Goal: Task Accomplishment & Management: Use online tool/utility

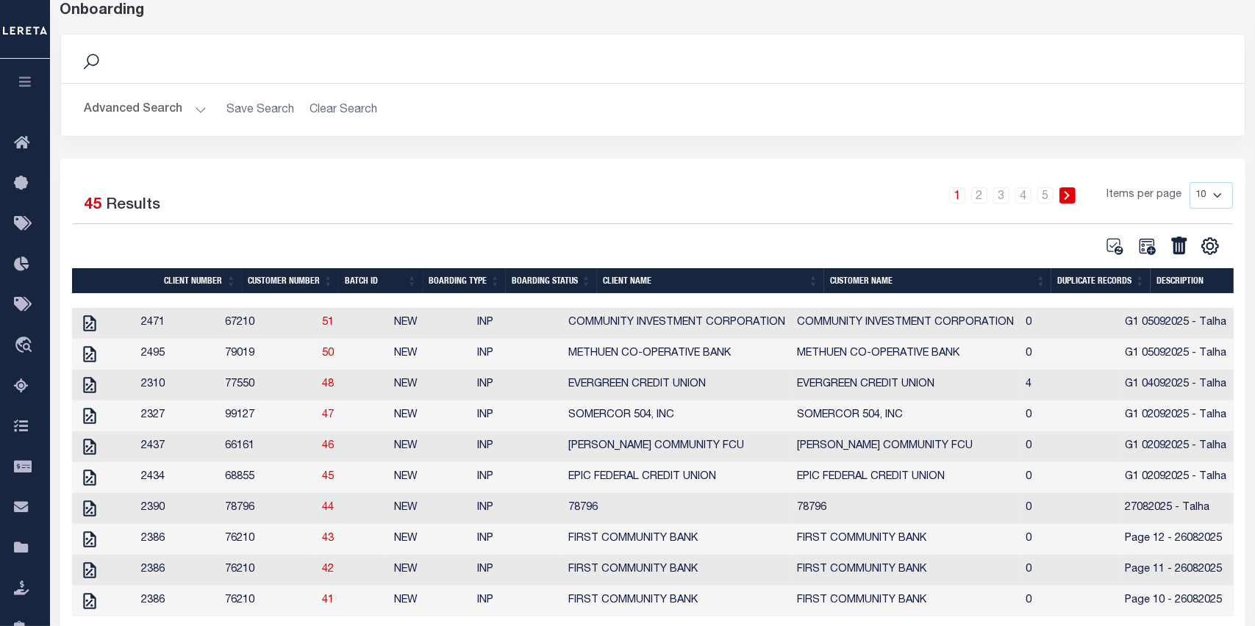
scroll to position [147, 0]
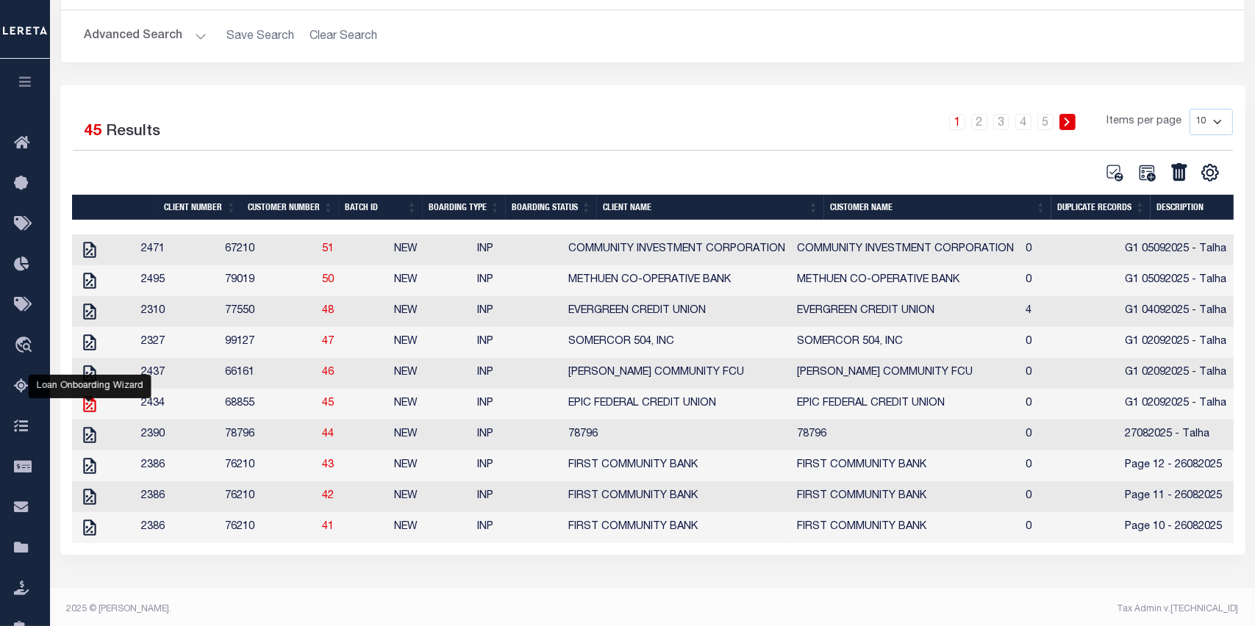
click at [93, 409] on icon "" at bounding box center [89, 404] width 12 height 16
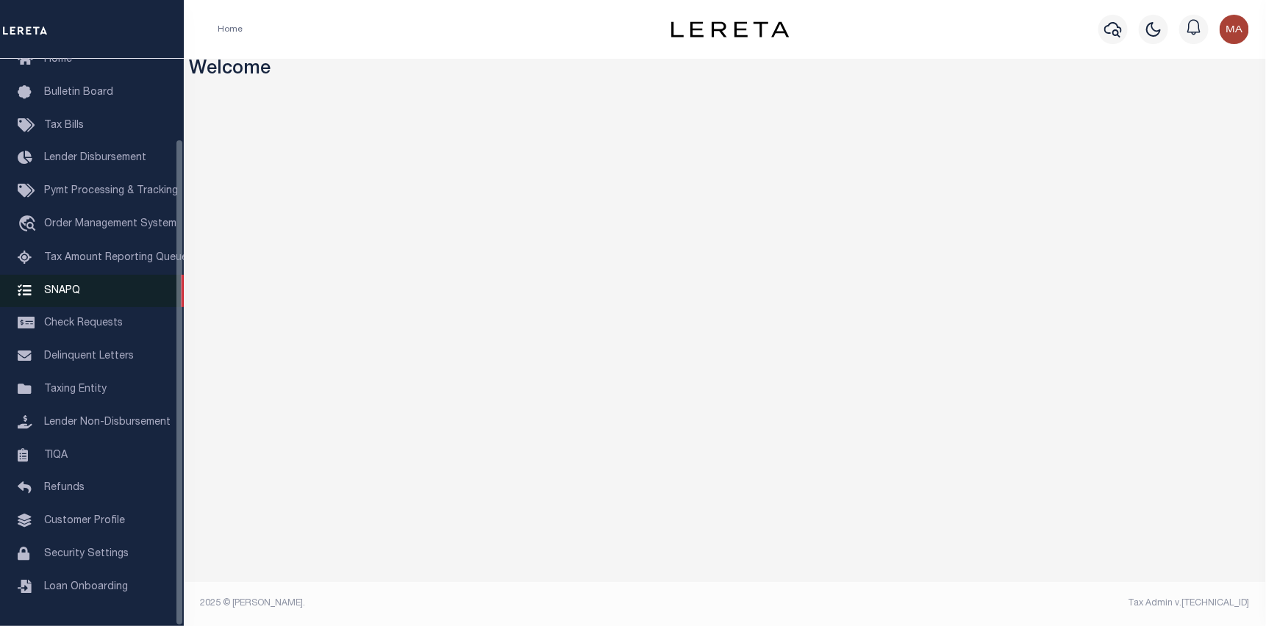
scroll to position [93, 0]
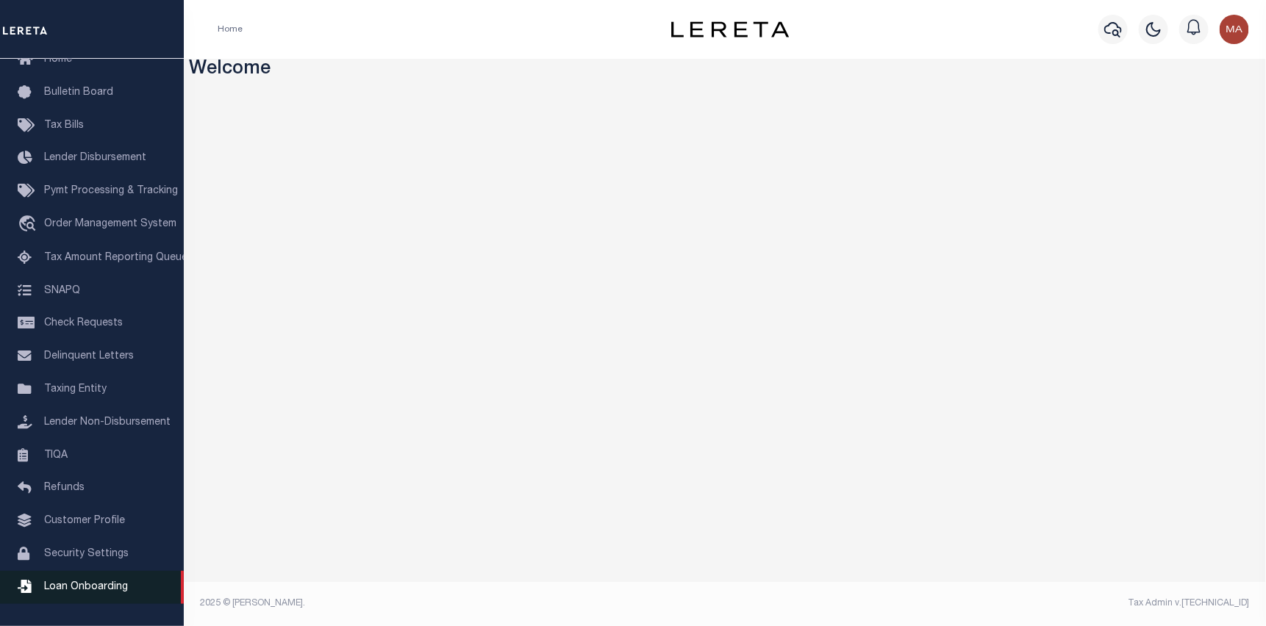
click at [67, 582] on span "Loan Onboarding" at bounding box center [86, 587] width 84 height 10
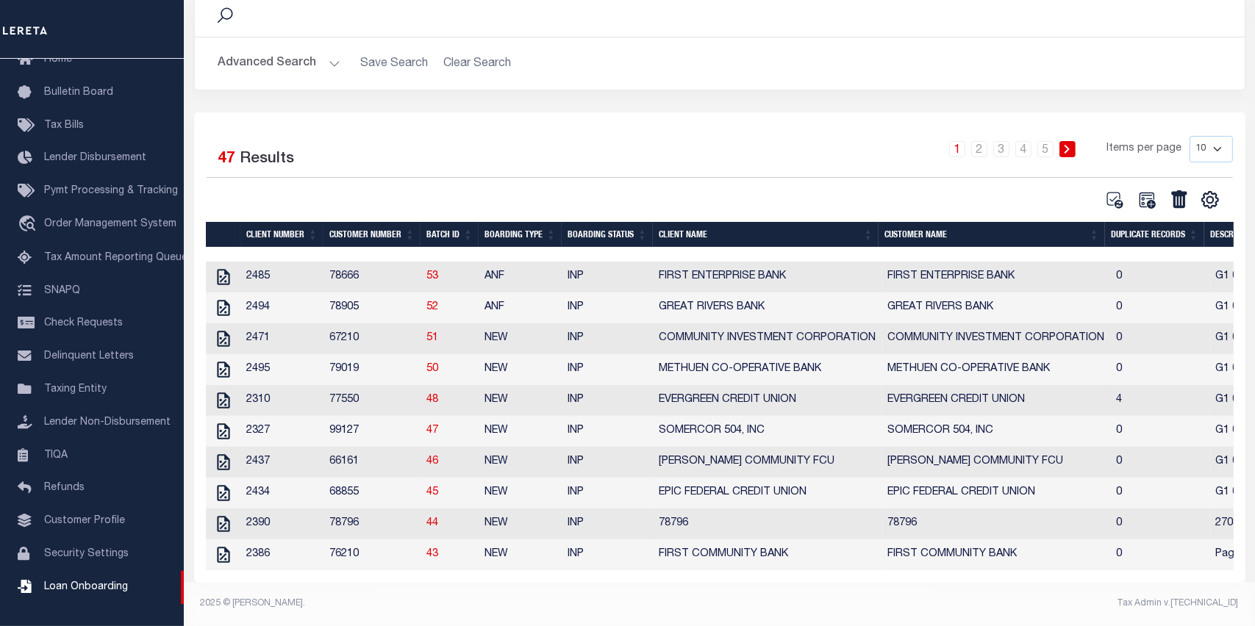
scroll to position [140, 0]
click at [224, 485] on icon "" at bounding box center [223, 493] width 12 height 16
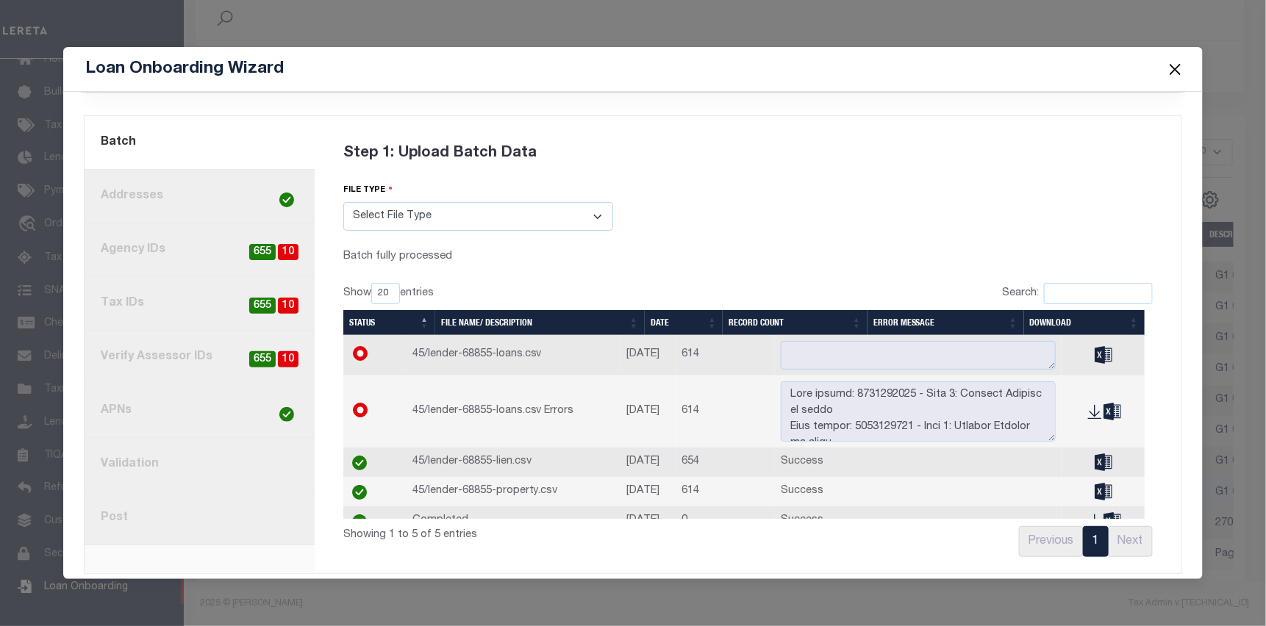
scroll to position [92, 0]
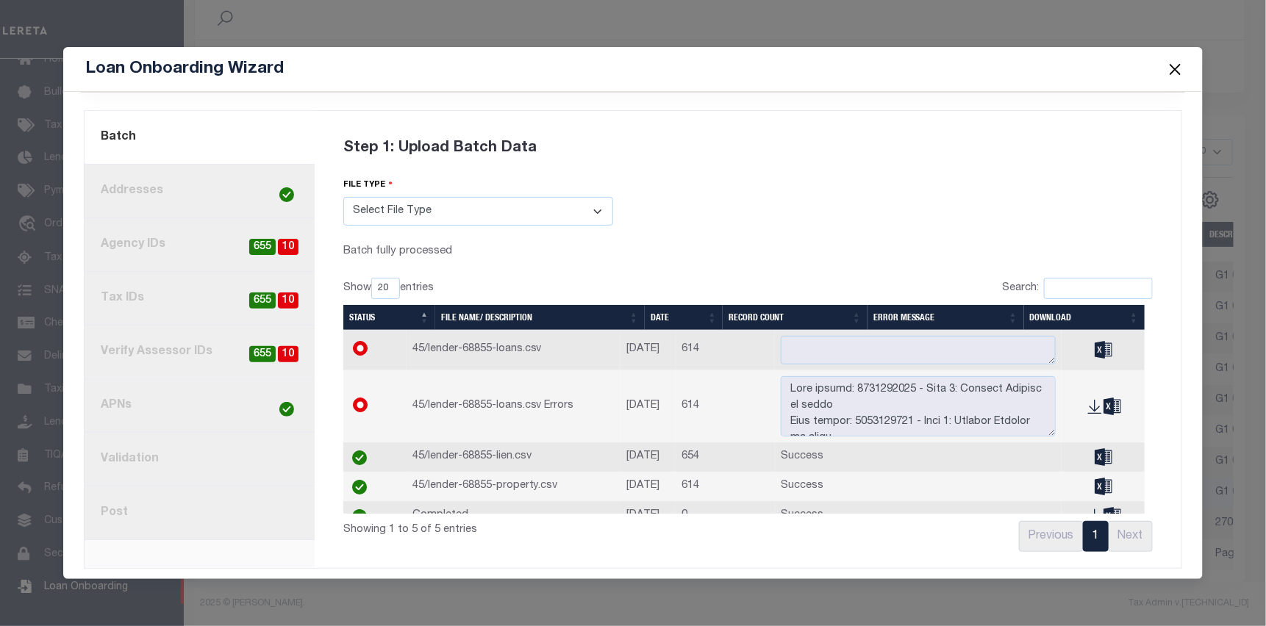
click at [171, 495] on link "8. Post" at bounding box center [200, 514] width 230 height 54
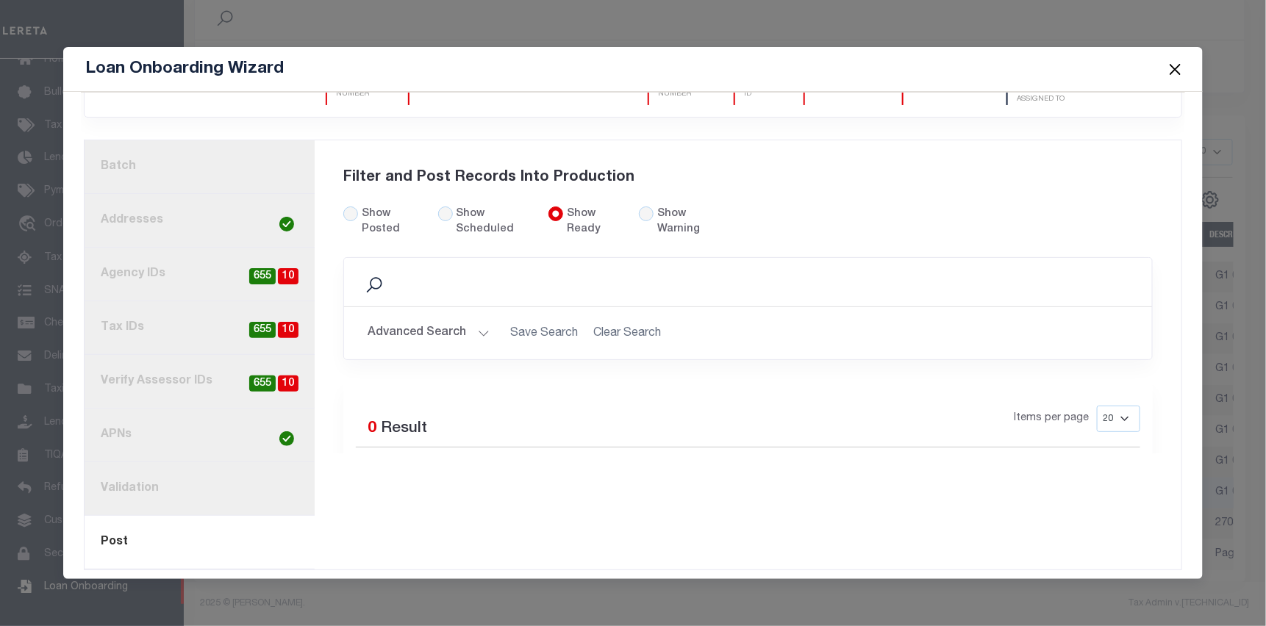
scroll to position [79, 0]
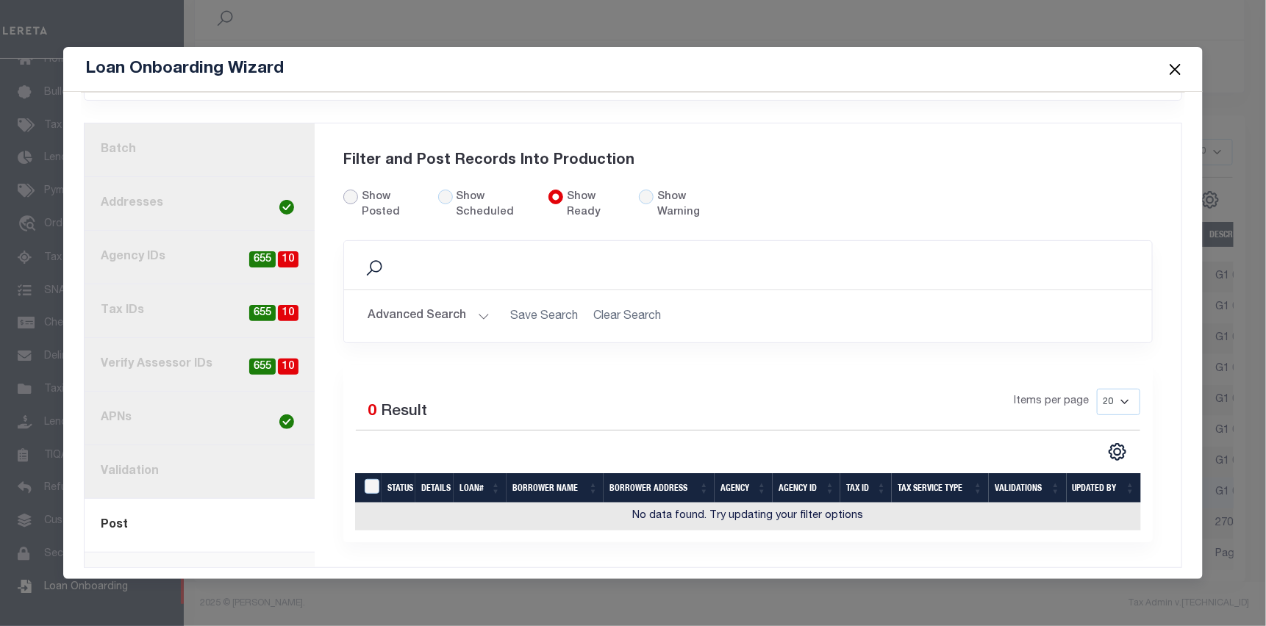
click at [354, 190] on input "Show Posted" at bounding box center [350, 197] width 15 height 15
radio input "true"
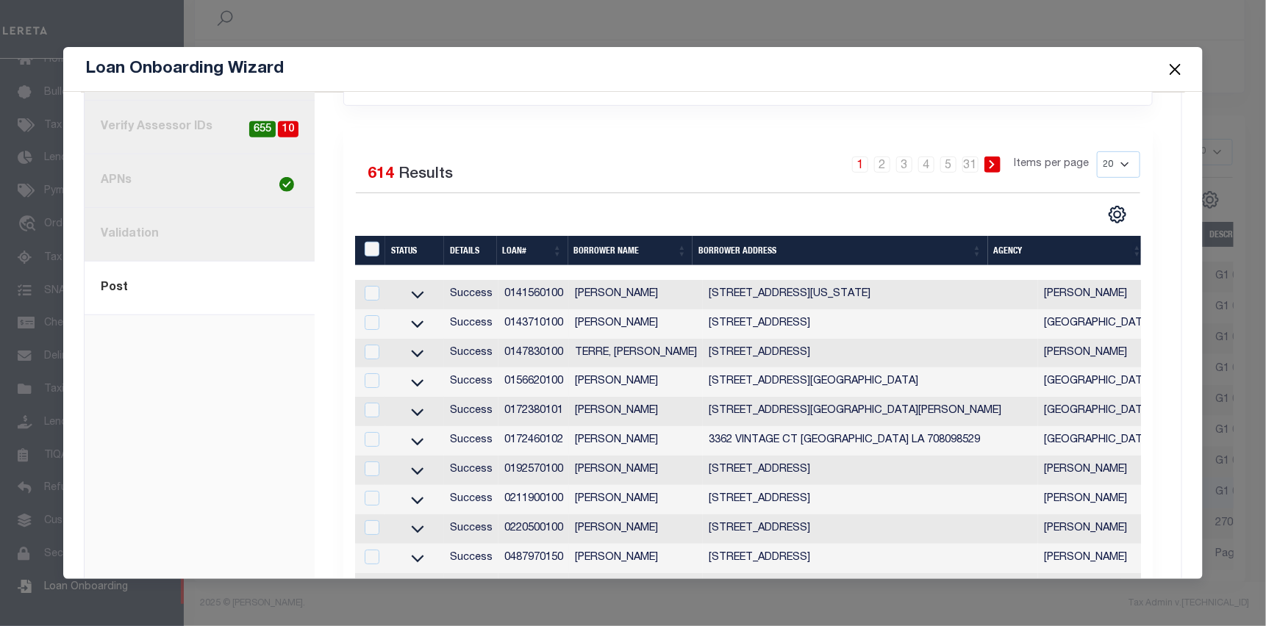
scroll to position [226, 0]
